Goal: Find specific fact: Find specific fact

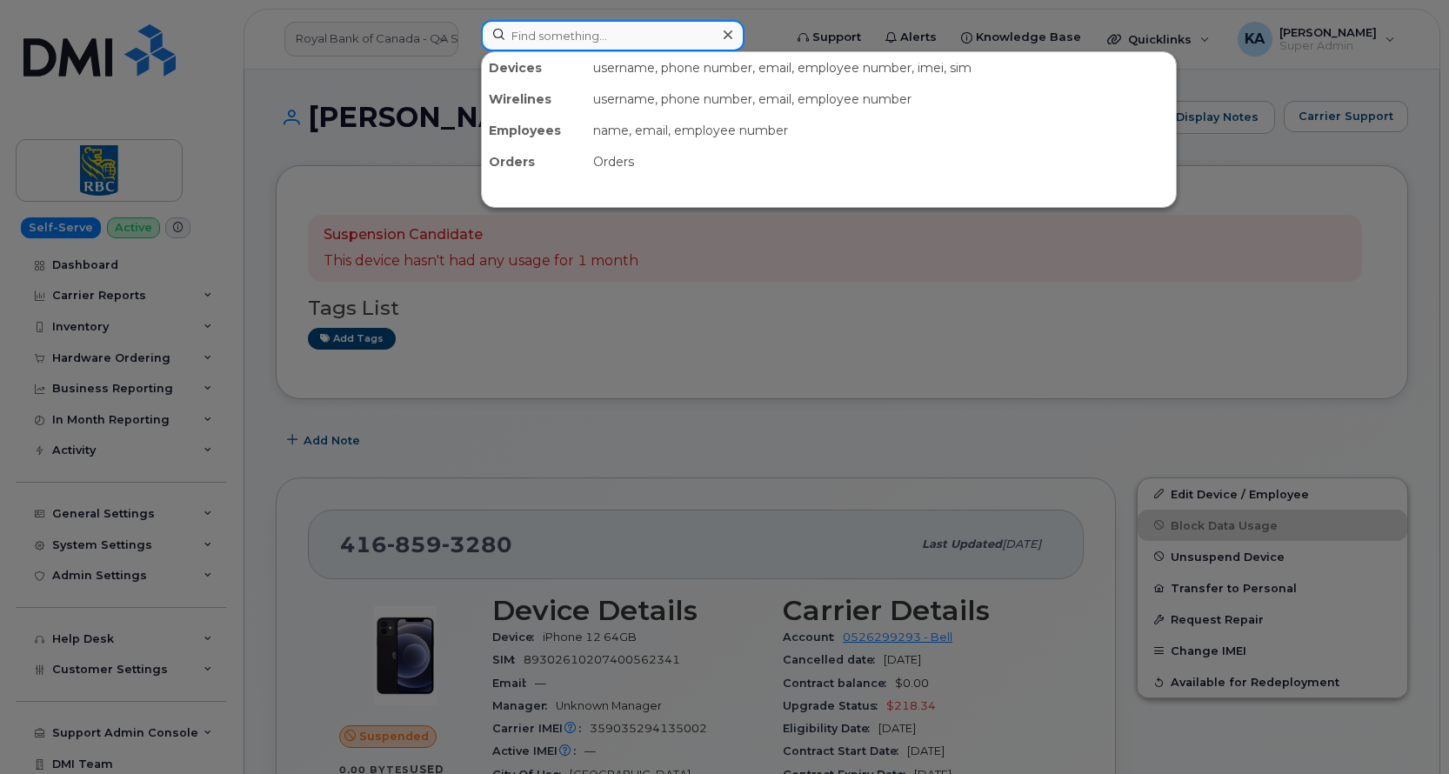
click at [553, 39] on input at bounding box center [613, 35] width 264 height 31
paste input "89302610207400562341"
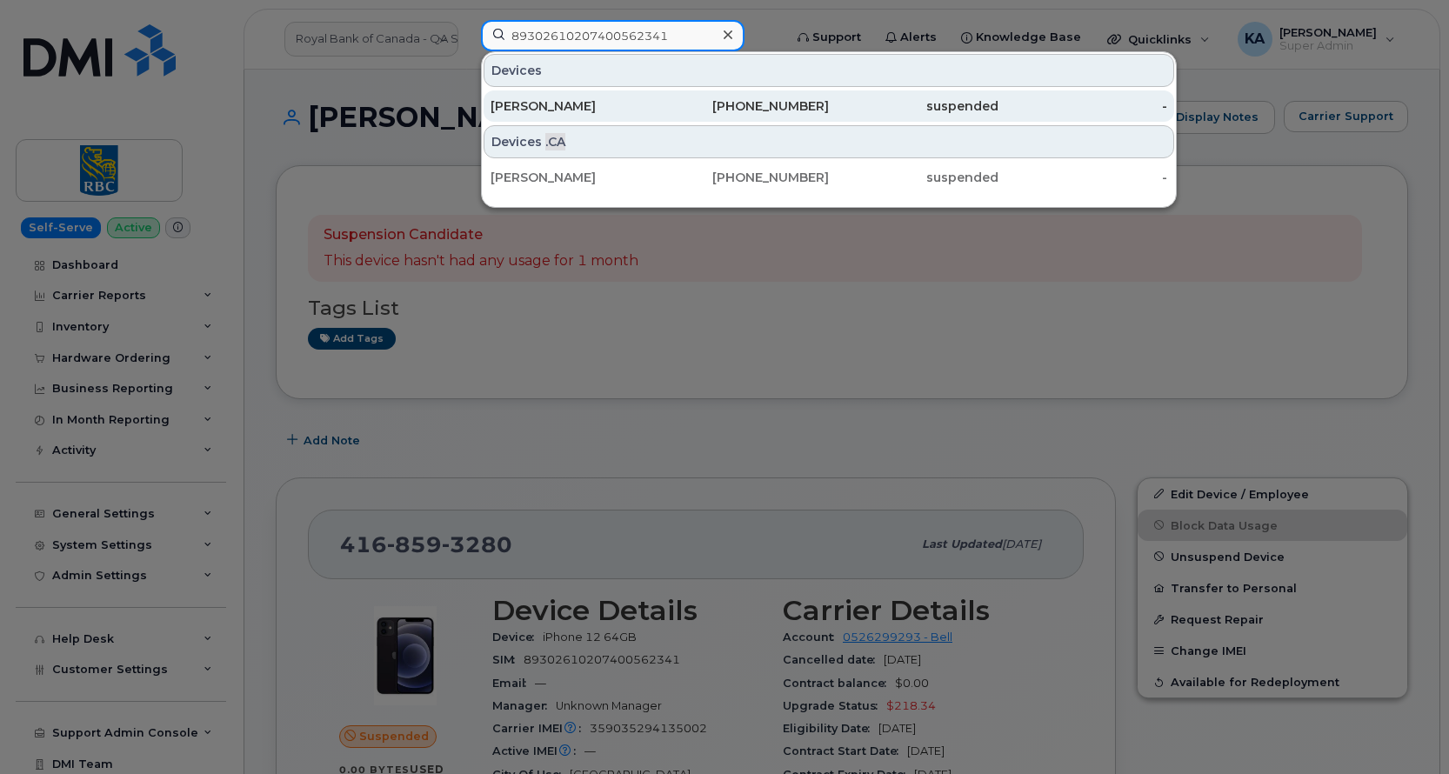
type input "89302610207400562341"
click at [535, 100] on div "Bonnie Bidgoli" at bounding box center [576, 105] width 170 height 17
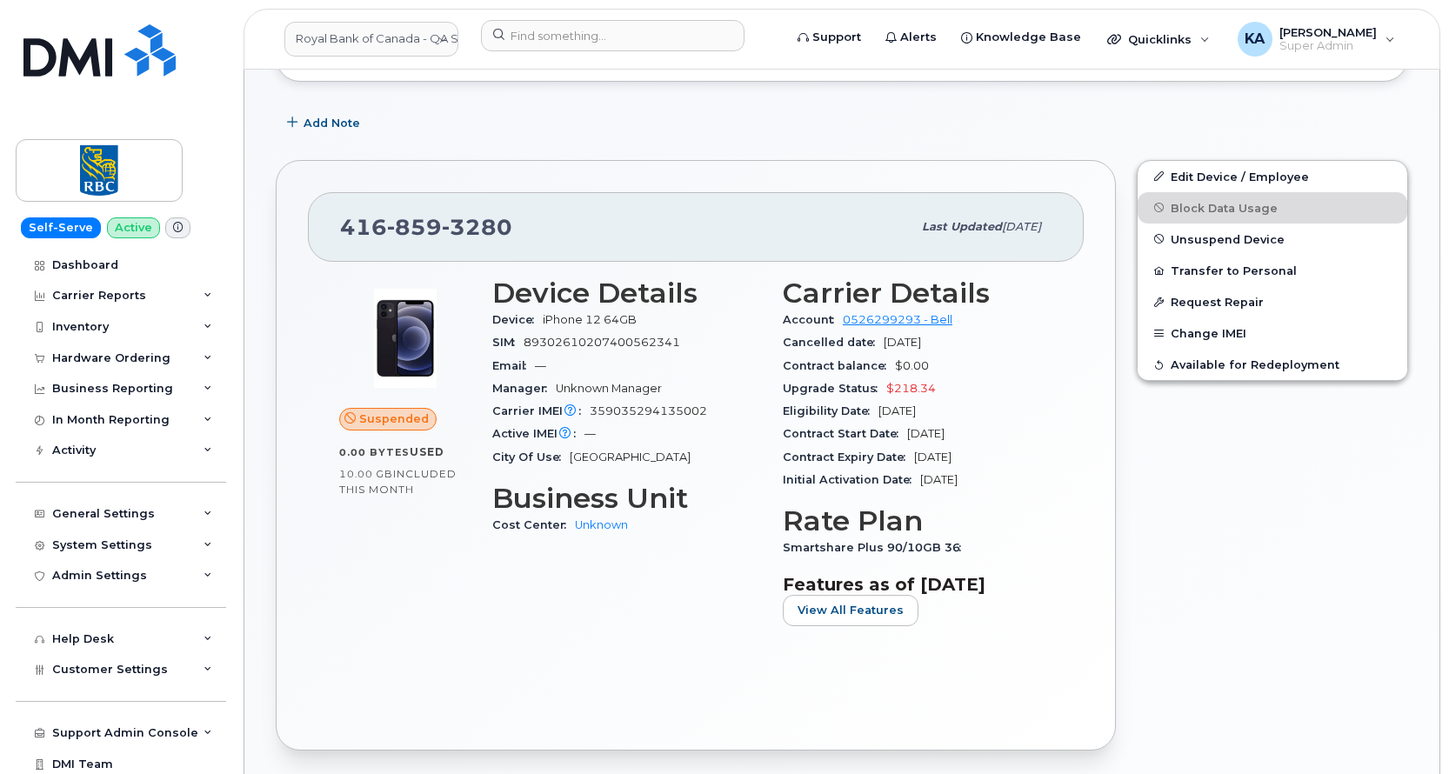
scroll to position [348, 0]
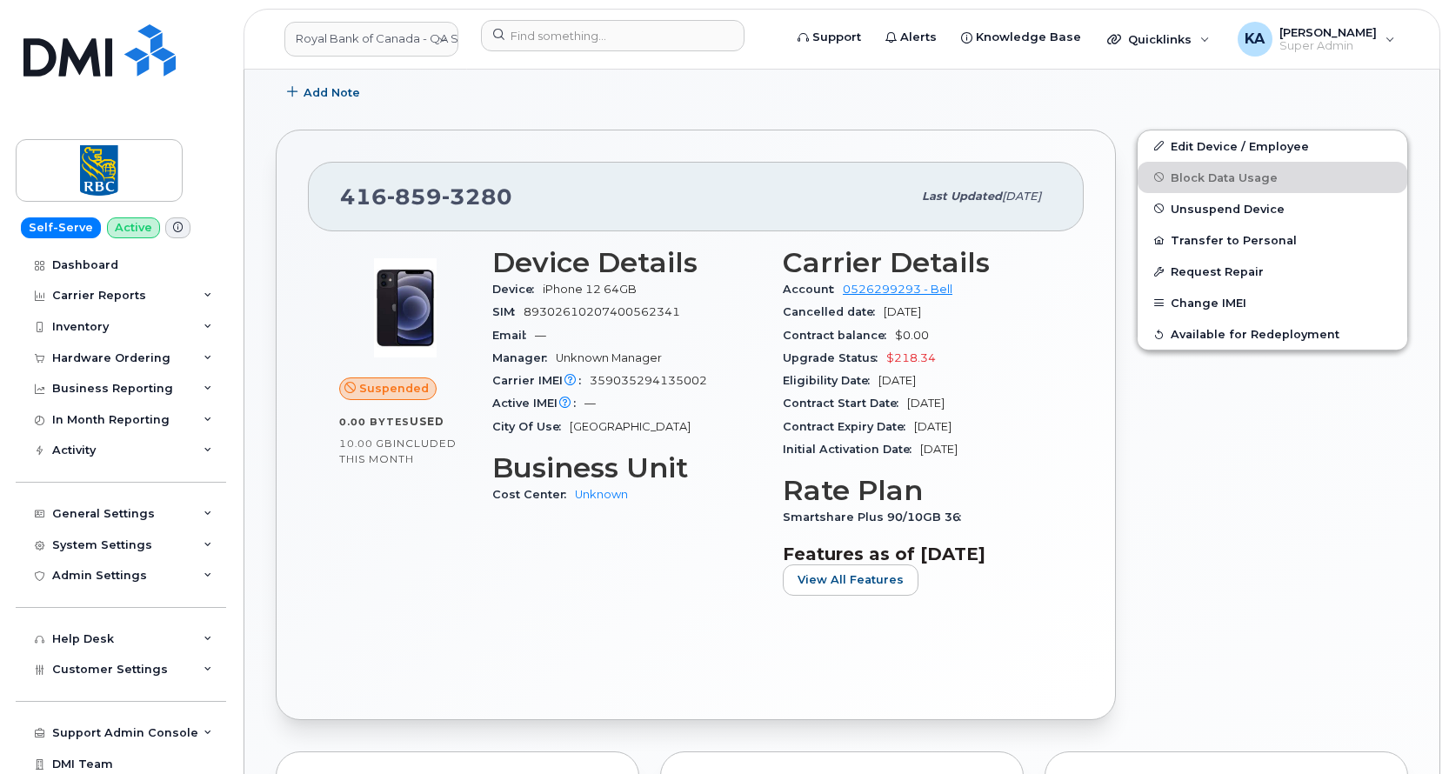
drag, startPoint x: 345, startPoint y: 196, endPoint x: 1015, endPoint y: 557, distance: 760.7
click at [1015, 557] on div "416 859 3280 Last updated Jun 06, 2025 Suspended 0.00 Bytes  used 10.00 GB  inc…" at bounding box center [696, 425] width 840 height 591
drag, startPoint x: 1015, startPoint y: 557, endPoint x: 967, endPoint y: 553, distance: 48.0
drag, startPoint x: 967, startPoint y: 553, endPoint x: 985, endPoint y: 595, distance: 45.6
click at [987, 597] on div "Carrier Details Account 0526299293 - Bell Cancelled date Aug 14, 2025 Contract …" at bounding box center [917, 429] width 290 height 384
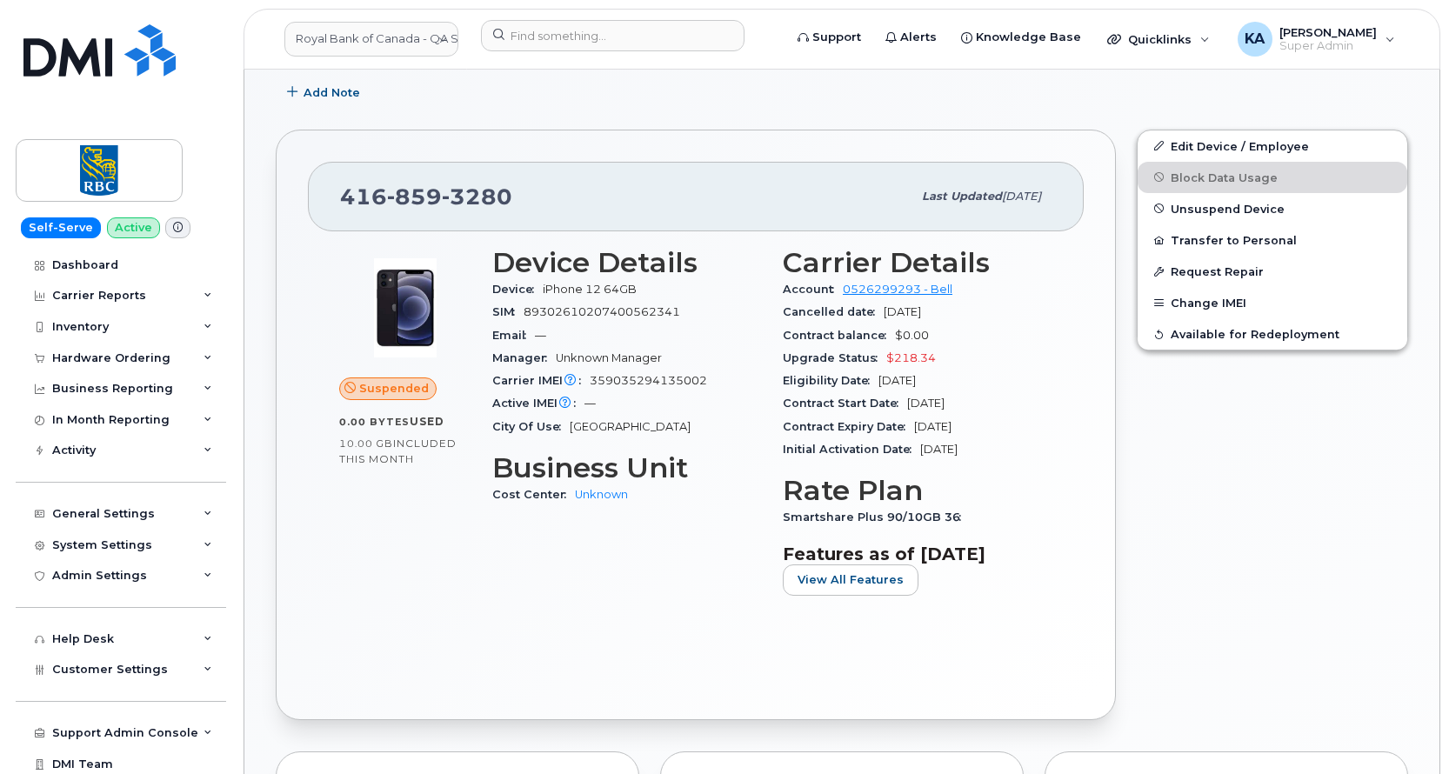
drag, startPoint x: 339, startPoint y: 197, endPoint x: 1028, endPoint y: 560, distance: 778.9
click at [1028, 560] on div "416 859 3280 Last updated Jun 06, 2025 Suspended 0.00 Bytes  used 10.00 GB  inc…" at bounding box center [696, 425] width 840 height 591
drag, startPoint x: 1028, startPoint y: 560, endPoint x: 1005, endPoint y: 551, distance: 25.0
copy div "416 859 3280 Last updated Jun 06, 2025 Suspended 0.00 Bytes  used 10.00 GB  inc…"
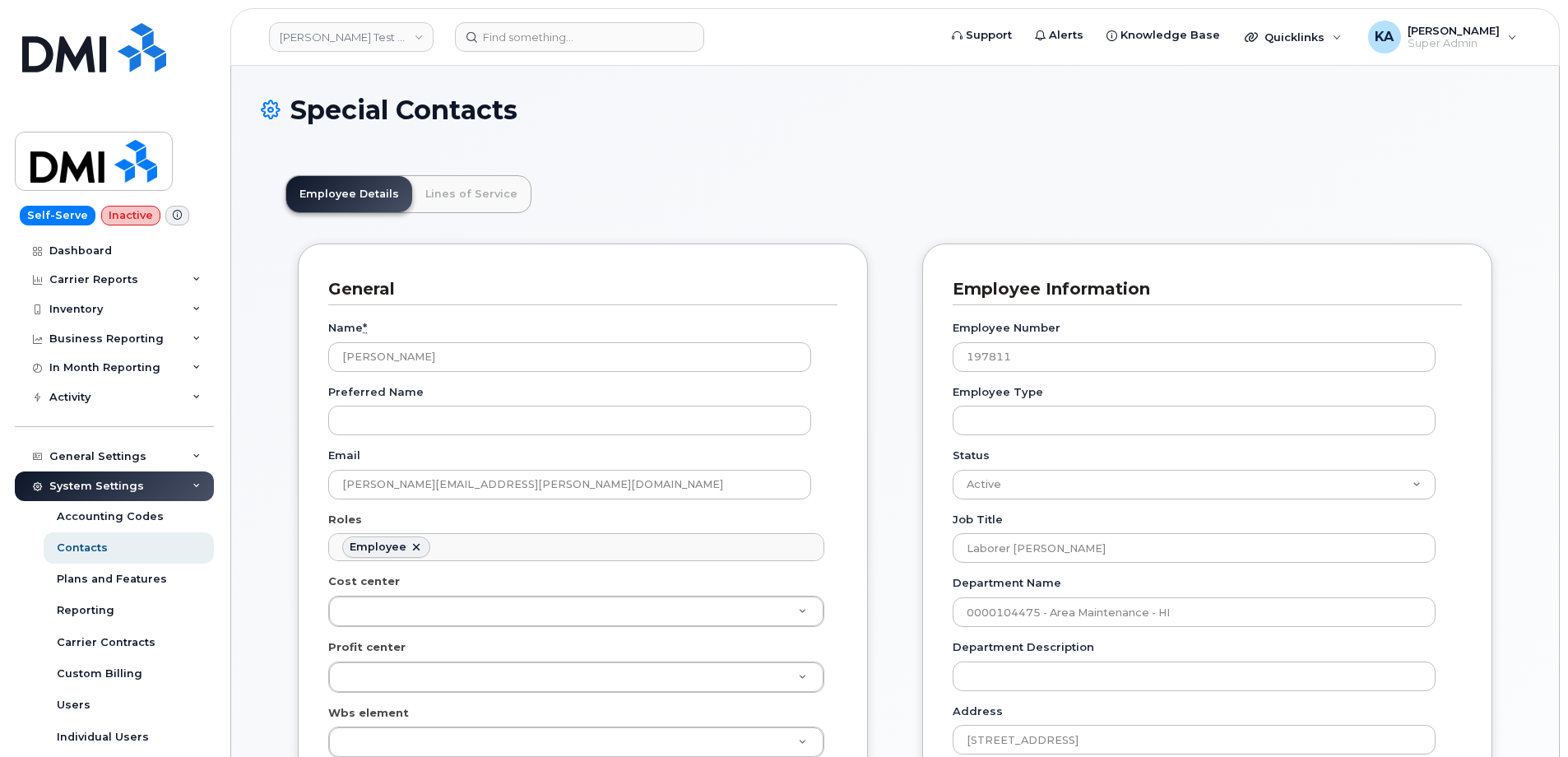
scroll to position [92, 0]
click at [413, 44] on link "[PERSON_NAME] Test Enviroment" at bounding box center [351, 36] width 165 height 29
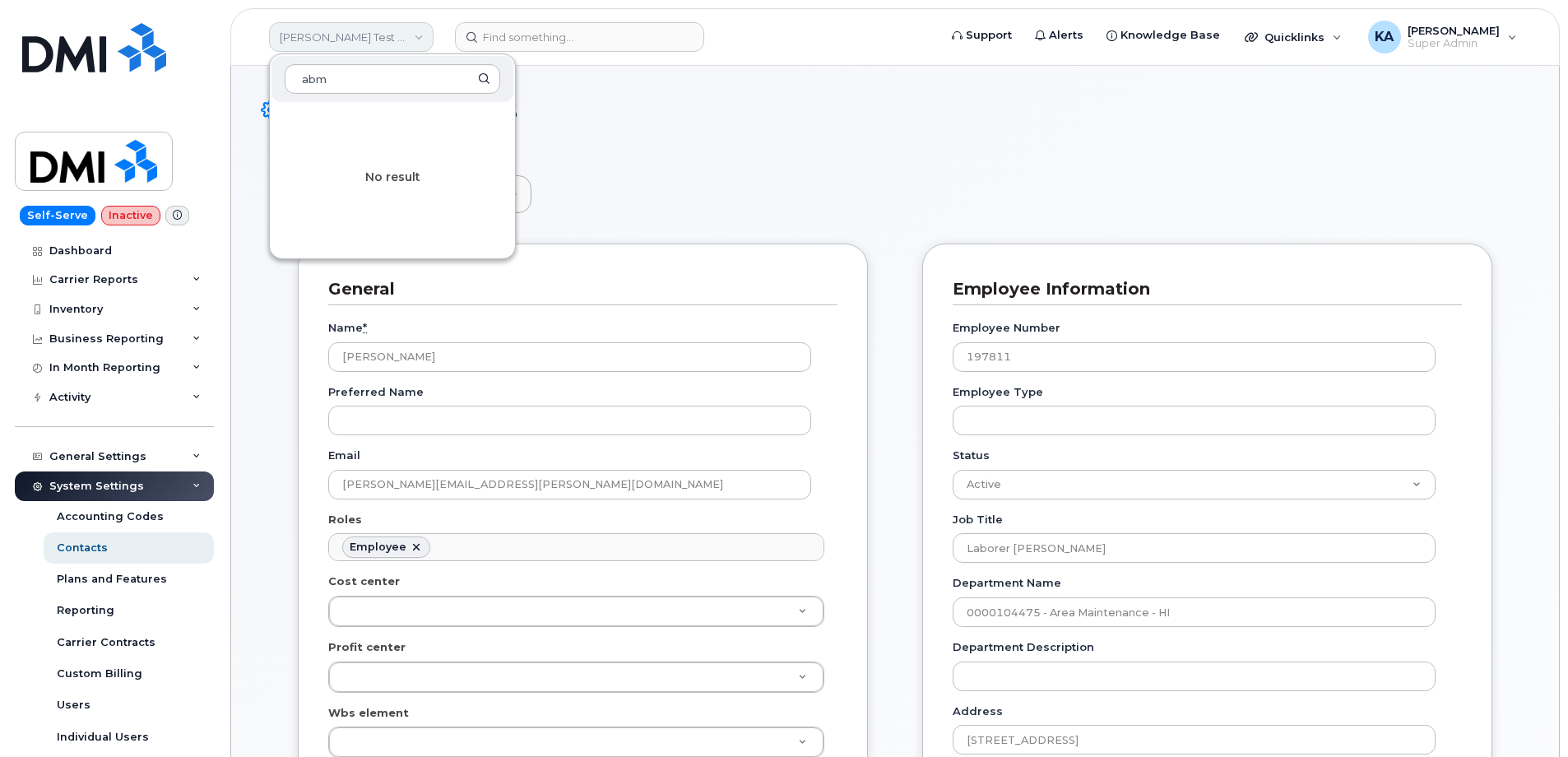
click at [410, 34] on link "[PERSON_NAME] Test Enviroment" at bounding box center [351, 36] width 165 height 29
type input "a"
type input "abm"
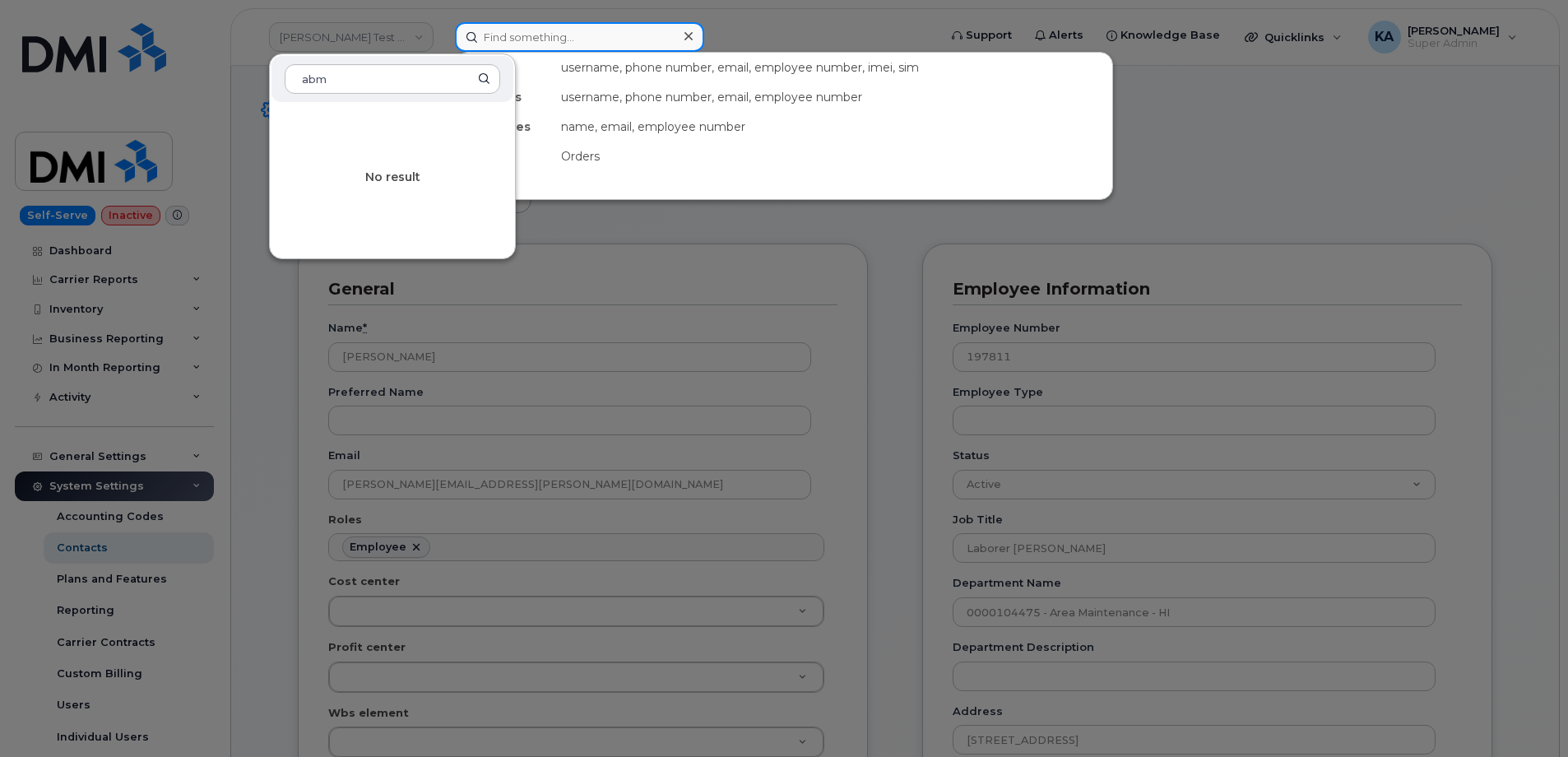
click at [502, 37] on input at bounding box center [580, 36] width 250 height 29
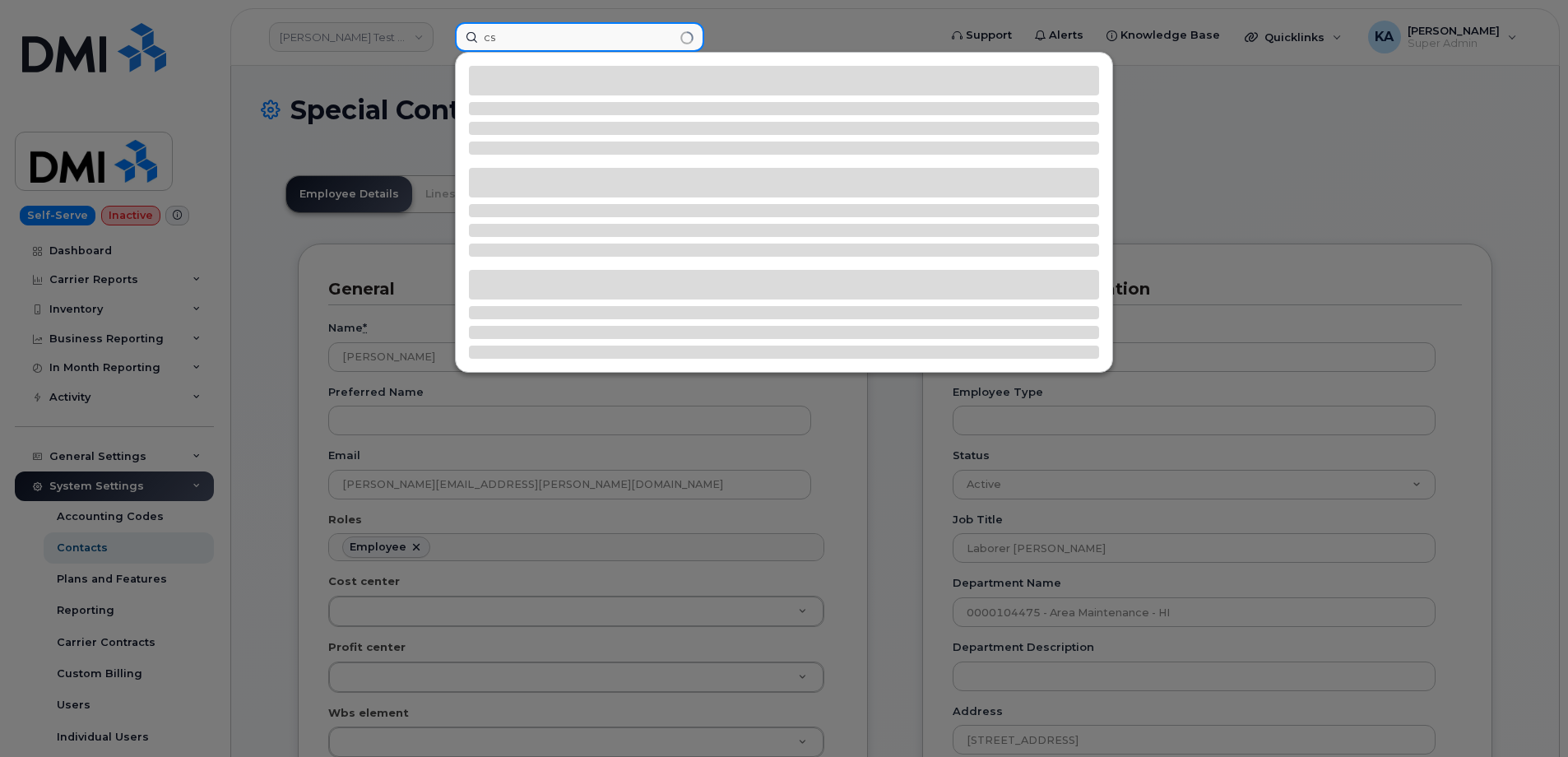
type input "c"
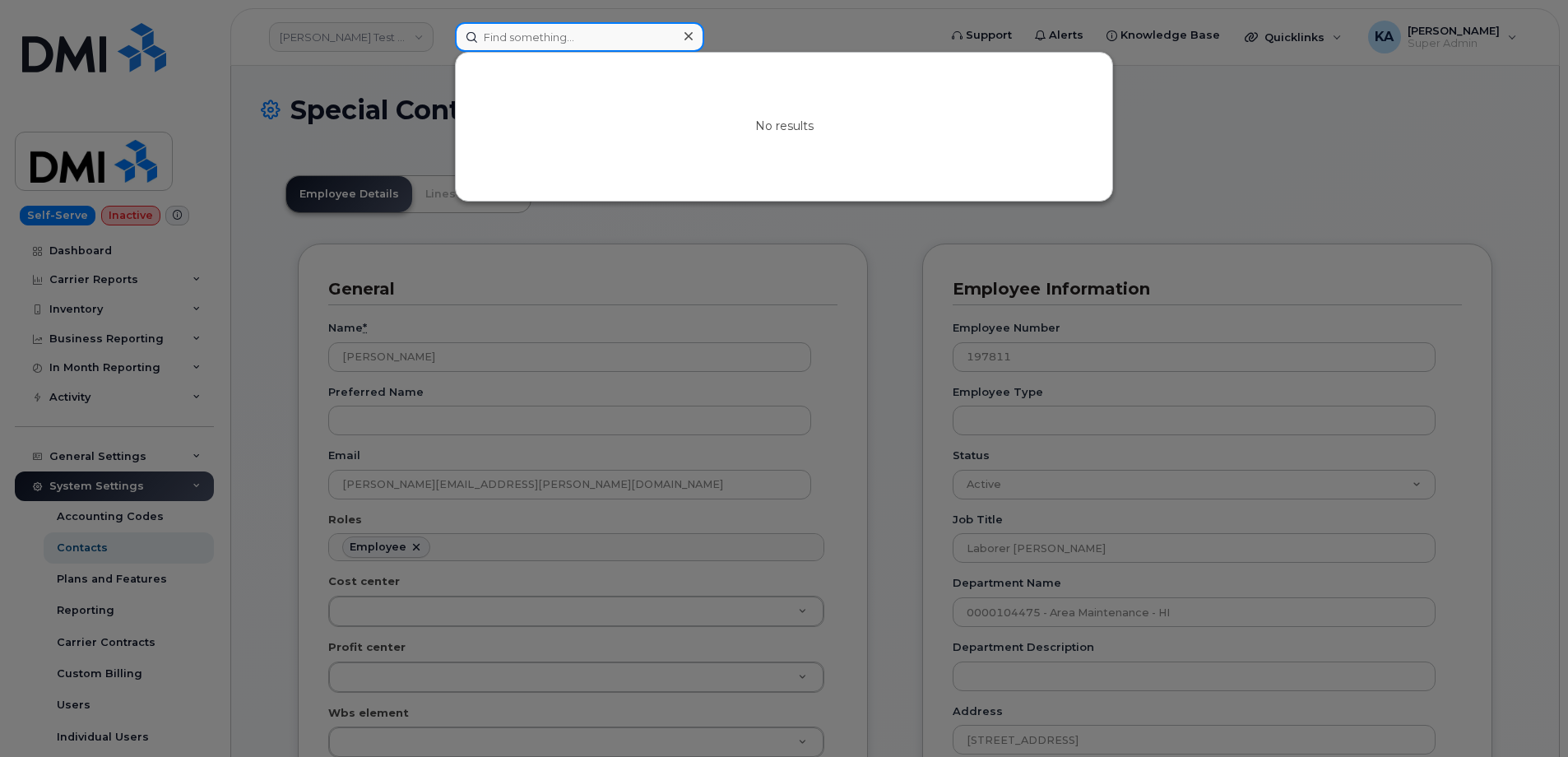
click at [543, 32] on input at bounding box center [580, 36] width 250 height 29
paste input "7082535409"
type input "7082535409"
click at [689, 35] on icon at bounding box center [688, 36] width 9 height 9
